Goal: Information Seeking & Learning: Learn about a topic

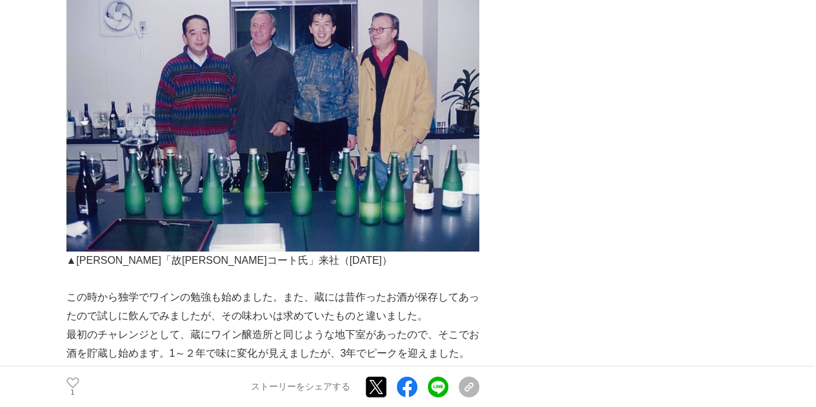
scroll to position [2126, 0]
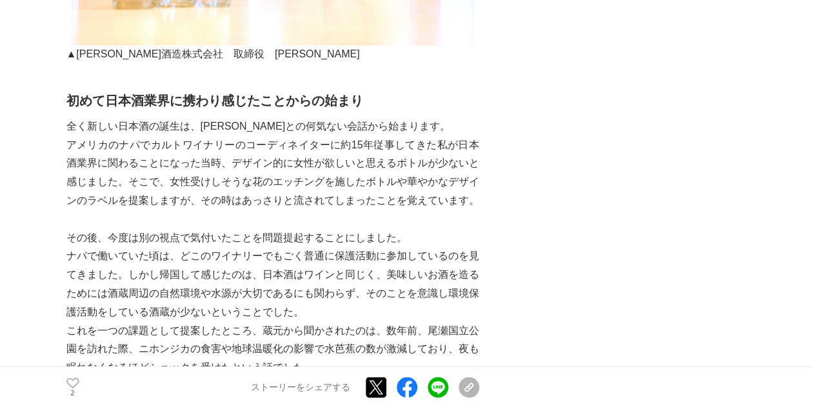
scroll to position [1137, 0]
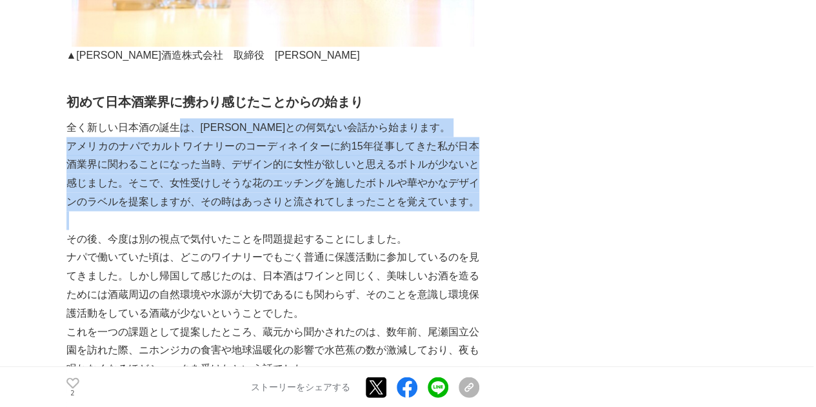
drag, startPoint x: 182, startPoint y: 108, endPoint x: 177, endPoint y: 186, distance: 78.9
click at [177, 211] on p at bounding box center [272, 220] width 413 height 19
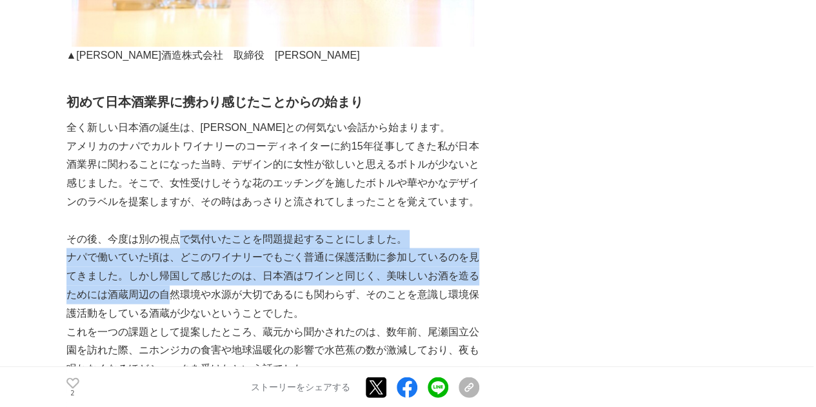
drag, startPoint x: 179, startPoint y: 215, endPoint x: 174, endPoint y: 268, distance: 52.5
click at [174, 268] on p "ナパで働いていた頃は、どこのワイナリーでもごく普通に保護活動に参加しているのを見てきました。しかし帰国して感じたのは、日本酒はワインと同じく、美味しいお酒を造…" at bounding box center [272, 285] width 413 height 74
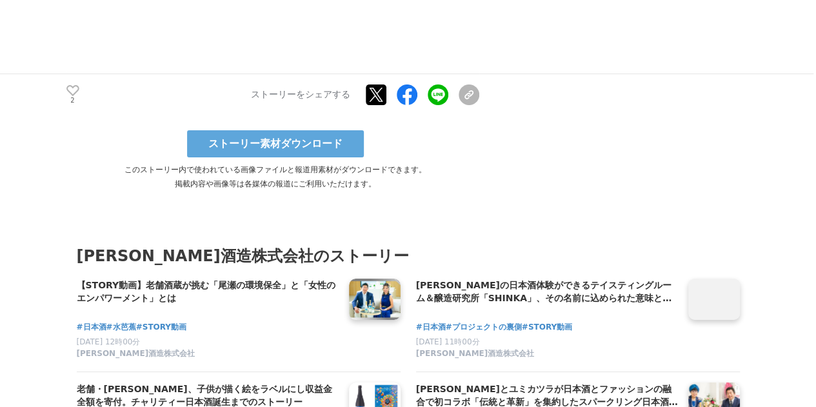
scroll to position [7118, 0]
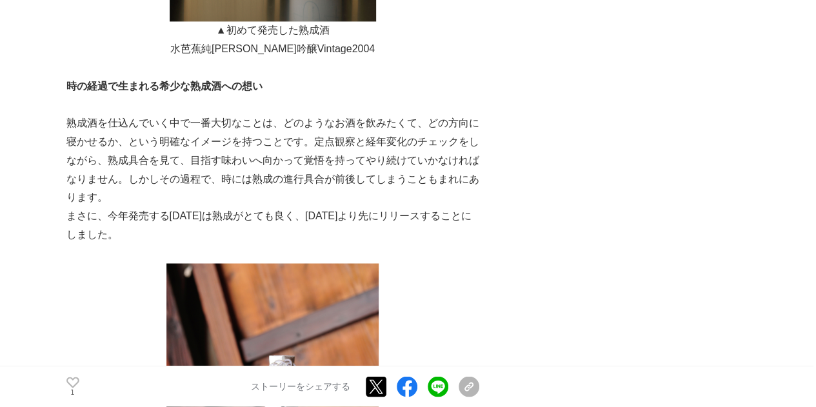
scroll to position [3489, 0]
